Goal: Task Accomplishment & Management: Use online tool/utility

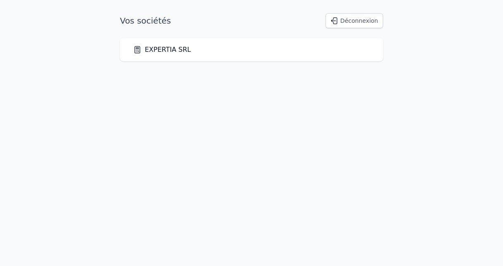
click at [215, 53] on div "EXPERTIA SRL" at bounding box center [251, 50] width 237 height 10
click at [152, 49] on link "EXPERTIA SRL" at bounding box center [162, 50] width 58 height 10
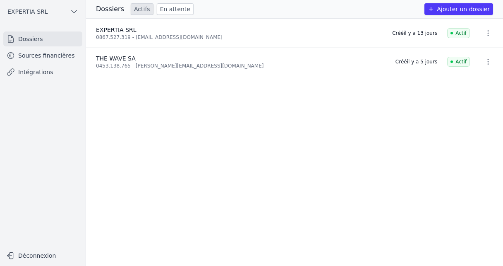
click at [51, 56] on link "Sources financières" at bounding box center [42, 55] width 79 height 15
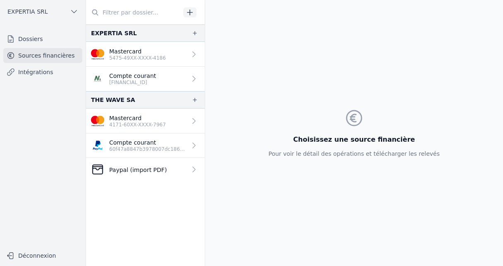
click at [133, 149] on p "60f47a8847b3978007dc186d3da94f86" at bounding box center [147, 149] width 77 height 7
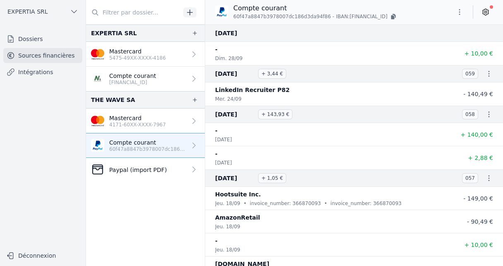
click at [140, 121] on p "4171-60XX-XXXX-7967" at bounding box center [137, 124] width 57 height 7
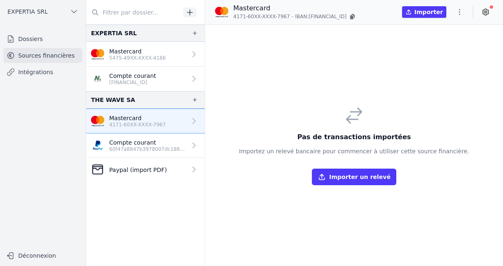
click at [126, 123] on p "4171-60XX-XXXX-7967" at bounding box center [137, 124] width 57 height 7
click at [352, 18] on icon "button" at bounding box center [352, 16] width 7 height 7
click at [354, 16] on icon "button" at bounding box center [351, 17] width 3 height 4
click at [145, 144] on p "Compte courant" at bounding box center [147, 142] width 77 height 8
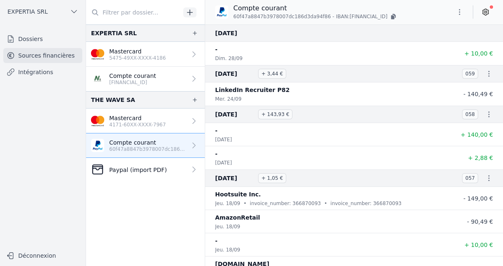
click at [384, 17] on p "60f47a8847b3978007dc186d3da94f86 - IBAN: [FINANCIAL_ID]" at bounding box center [315, 16] width 164 height 8
click at [391, 16] on icon "button" at bounding box center [392, 17] width 3 height 4
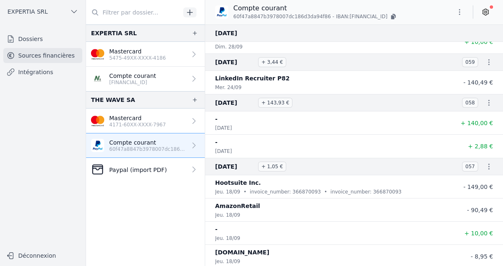
scroll to position [13, 0]
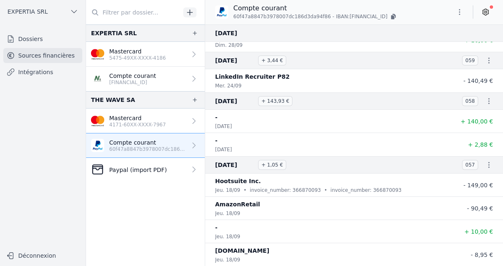
click at [137, 117] on p "Mastercard" at bounding box center [137, 118] width 57 height 8
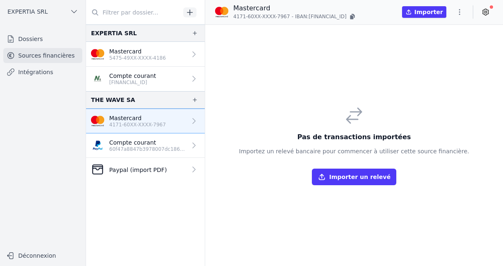
click at [334, 174] on button "Importer un relevé" at bounding box center [354, 176] width 84 height 17
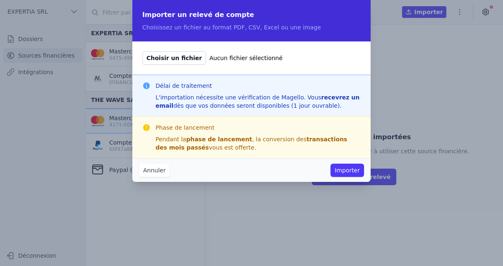
click at [173, 60] on span "Choisir un fichier" at bounding box center [174, 57] width 64 height 13
click at [142, 51] on input "Choisir un fichier Aucun fichier sélectionné" at bounding box center [142, 51] width 0 height 0
type input "C:\fakepath\Scanned from a Xerox Multifunction Printer (6).pdf"
click at [348, 170] on button "Importer" at bounding box center [348, 170] width 34 height 13
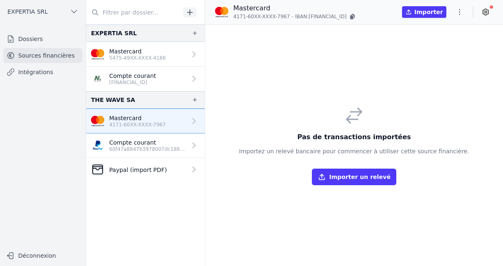
click at [137, 139] on p "Compte courant" at bounding box center [147, 142] width 77 height 8
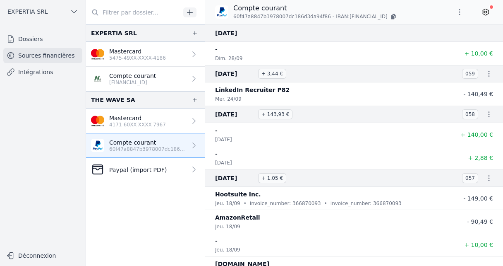
click at [485, 14] on icon at bounding box center [486, 12] width 8 height 8
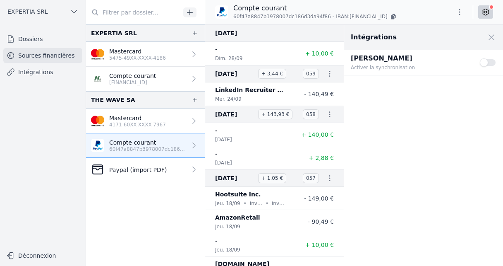
click at [481, 64] on button "Use setting" at bounding box center [488, 62] width 17 height 8
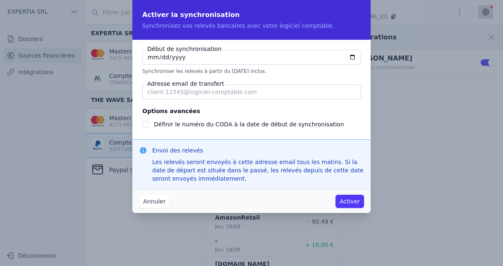
click at [157, 206] on button "Annuler" at bounding box center [154, 201] width 31 height 13
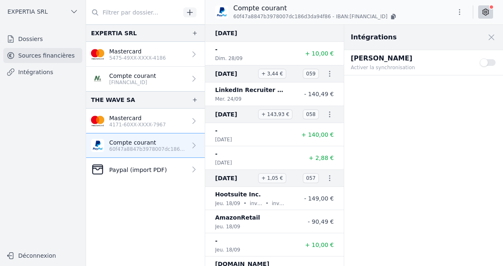
click at [490, 37] on span at bounding box center [492, 37] width 18 height 18
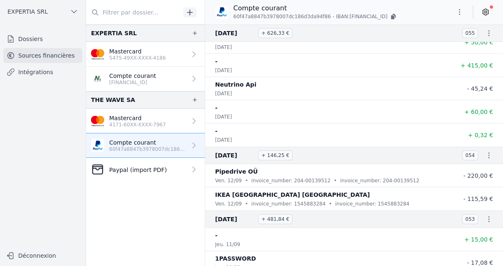
scroll to position [353, 0]
click at [130, 114] on p "Mastercard" at bounding box center [137, 118] width 57 height 8
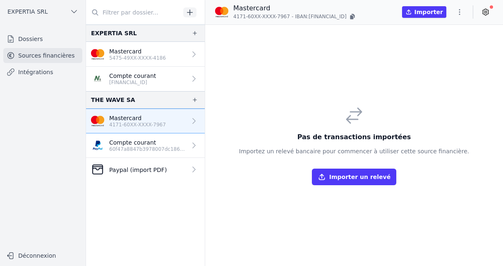
click at [135, 149] on p "60f47a8847b3978007dc186d3da94f86" at bounding box center [147, 149] width 77 height 7
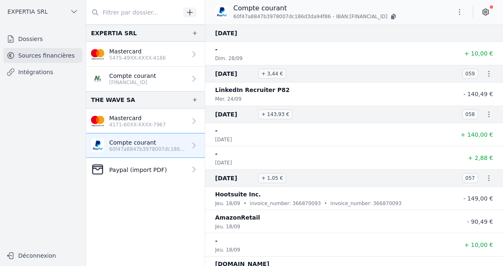
click at [489, 12] on icon at bounding box center [486, 12] width 8 height 8
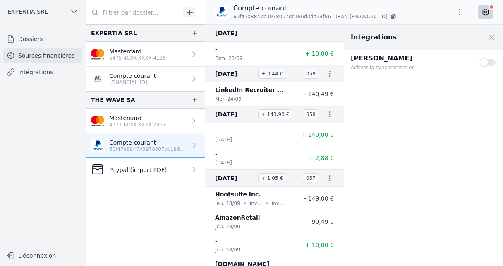
click at [491, 36] on span at bounding box center [492, 37] width 18 height 18
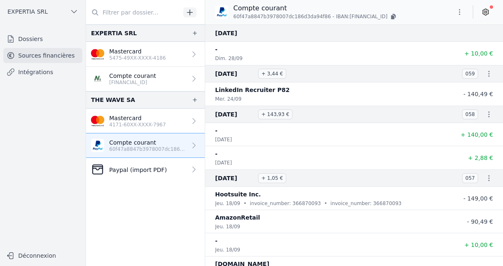
click at [458, 12] on icon "button" at bounding box center [460, 12] width 8 height 8
click at [354, 29] on div at bounding box center [251, 133] width 503 height 266
click at [479, 14] on link at bounding box center [486, 11] width 15 height 13
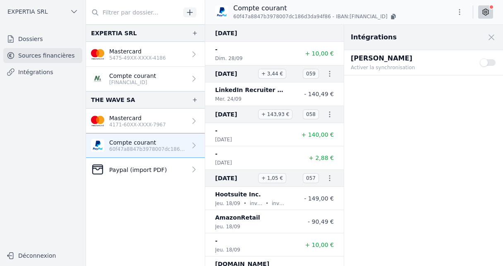
click at [143, 151] on p "60f47a8847b3978007dc186d3da94f86" at bounding box center [147, 149] width 77 height 7
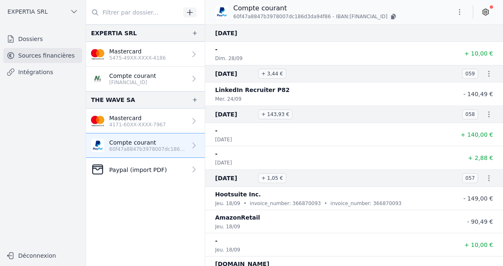
click at [485, 72] on icon "button" at bounding box center [489, 74] width 8 height 8
click at [335, 112] on div at bounding box center [251, 133] width 503 height 266
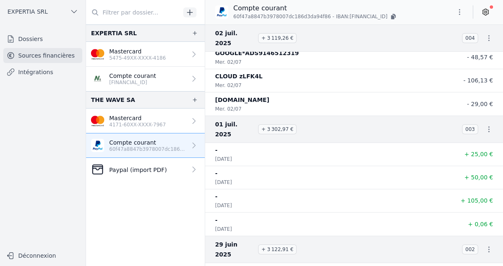
scroll to position [3530, 0]
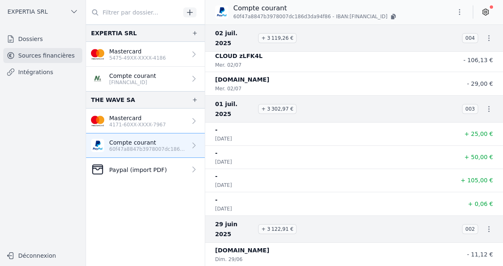
click at [130, 166] on p "Paypal (import PDF)" at bounding box center [138, 170] width 58 height 8
